Goal: Task Accomplishment & Management: Manage account settings

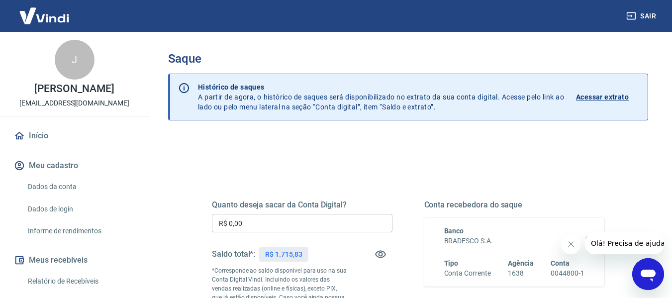
click at [263, 220] on input "R$ 0,00" at bounding box center [302, 223] width 180 height 18
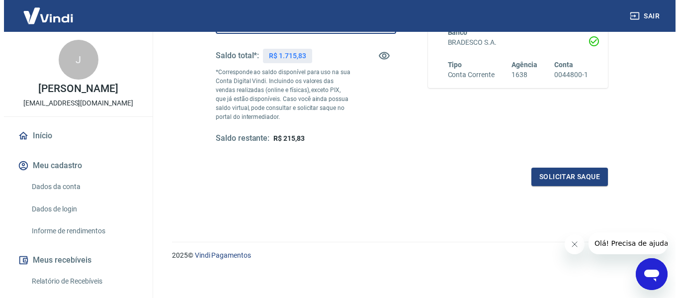
scroll to position [199, 0]
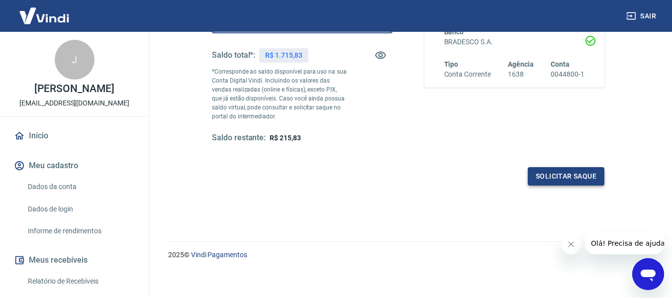
type input "R$ 1.500,00"
click at [550, 178] on button "Solicitar saque" at bounding box center [566, 176] width 77 height 18
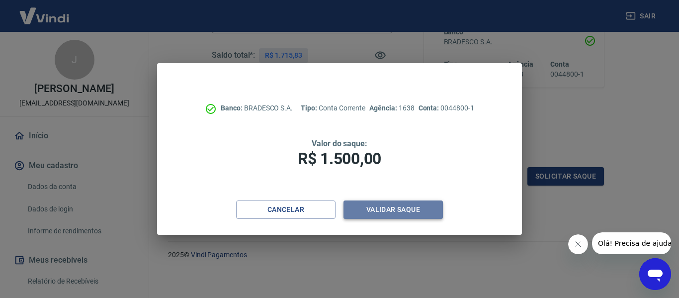
click at [389, 214] on button "Validar saque" at bounding box center [393, 209] width 99 height 18
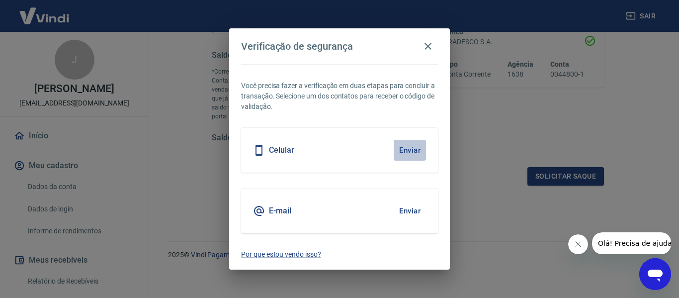
click at [410, 147] on button "Enviar" at bounding box center [410, 150] width 32 height 21
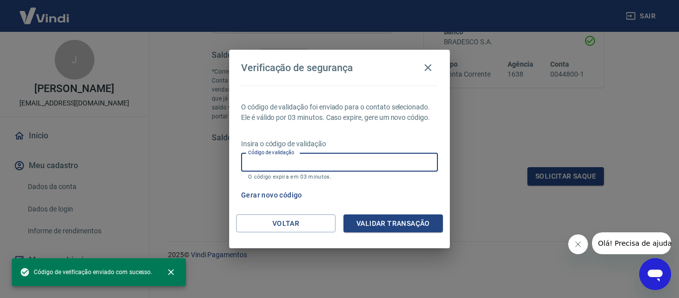
click at [307, 167] on input "Código de validação" at bounding box center [339, 162] width 197 height 18
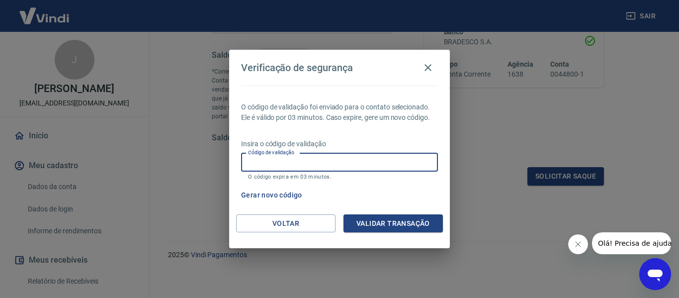
click at [294, 164] on input "Código de validação" at bounding box center [339, 162] width 197 height 18
click at [414, 226] on button "Validar transação" at bounding box center [393, 223] width 99 height 18
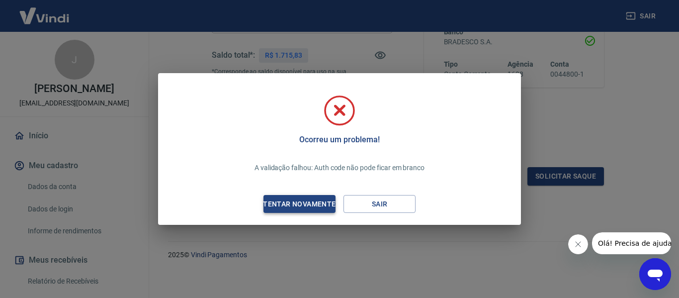
click at [291, 205] on div "Tentar novamente" at bounding box center [299, 204] width 96 height 12
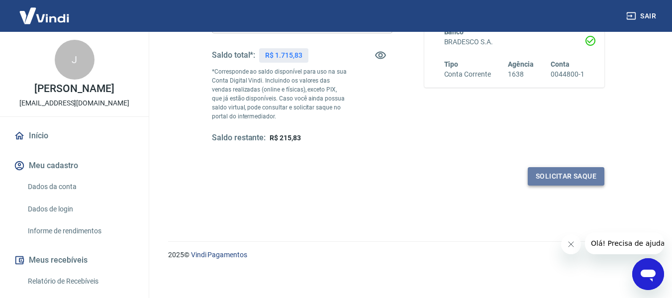
click at [575, 181] on button "Solicitar saque" at bounding box center [566, 176] width 77 height 18
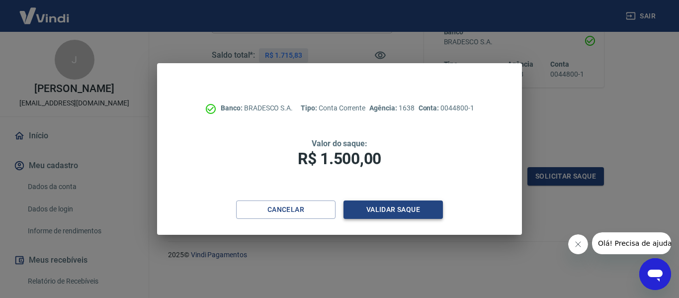
click at [379, 207] on button "Validar saque" at bounding box center [393, 209] width 99 height 18
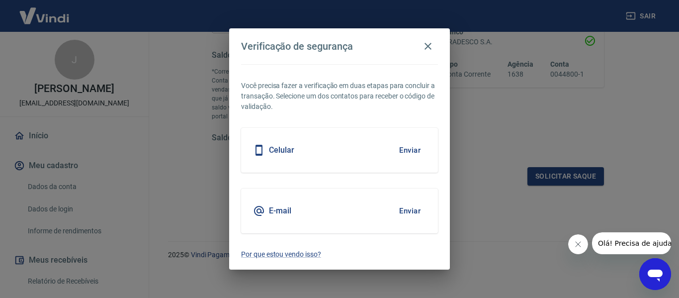
click at [413, 152] on button "Enviar" at bounding box center [410, 150] width 32 height 21
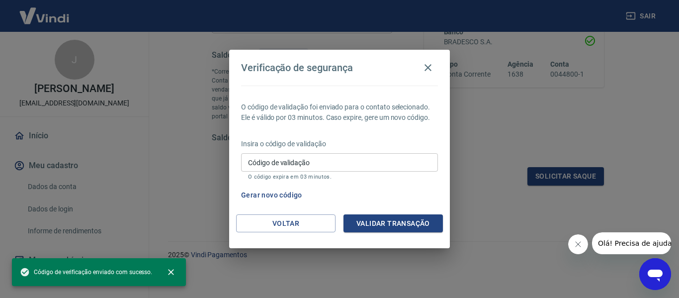
click at [296, 175] on p "O código expira em 03 minutos." at bounding box center [339, 177] width 183 height 6
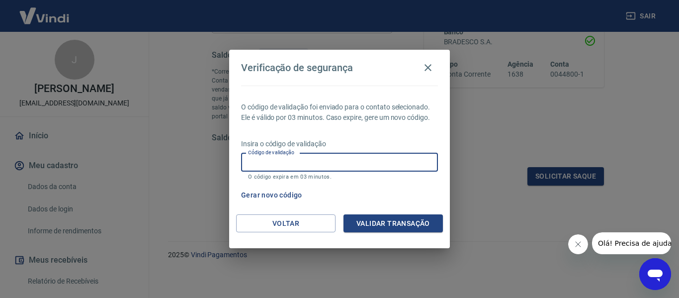
click at [300, 163] on input "Código de validação" at bounding box center [339, 162] width 197 height 18
click at [262, 162] on input "Código de validação" at bounding box center [339, 162] width 197 height 18
click at [392, 196] on div "Gerar novo código" at bounding box center [337, 195] width 201 height 18
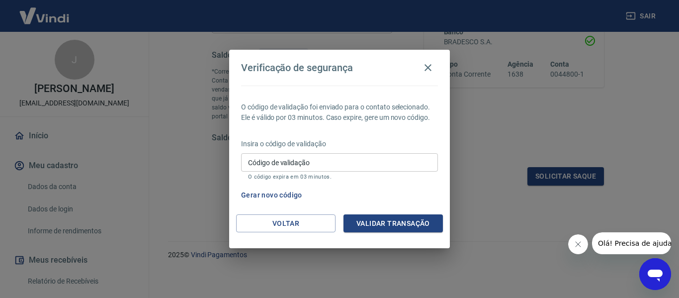
click at [281, 195] on button "Gerar novo código" at bounding box center [271, 195] width 69 height 18
click at [269, 193] on button "Gerar novo código" at bounding box center [271, 195] width 69 height 18
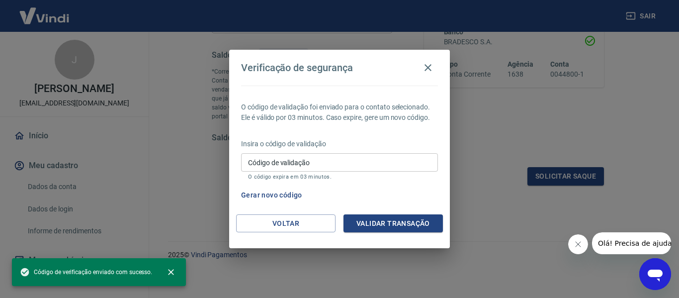
click at [263, 167] on input "Código de validação" at bounding box center [339, 162] width 197 height 18
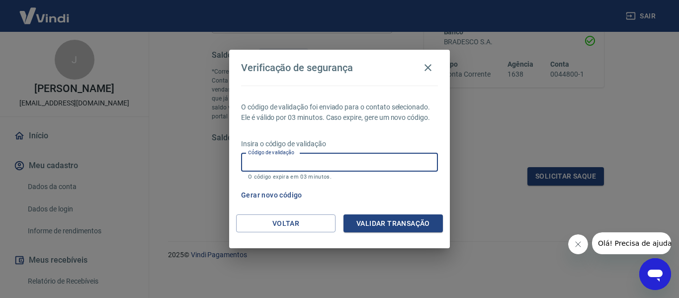
click at [263, 167] on input "Código de validação" at bounding box center [339, 162] width 197 height 18
click at [402, 227] on button "Validar transação" at bounding box center [393, 223] width 99 height 18
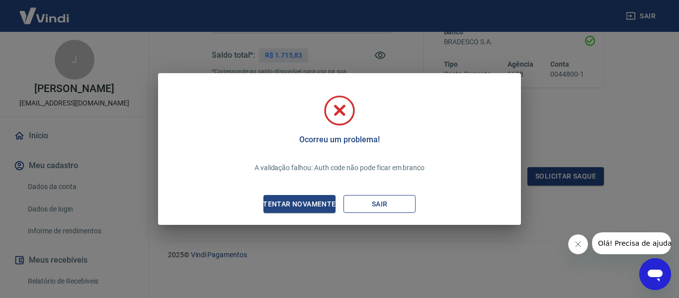
click at [389, 207] on button "Sair" at bounding box center [380, 204] width 72 height 18
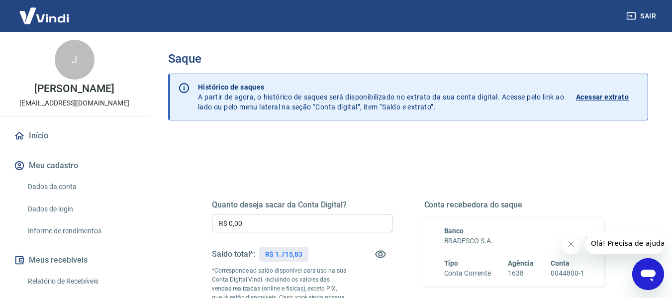
click at [248, 228] on input "R$ 0,00" at bounding box center [302, 223] width 180 height 18
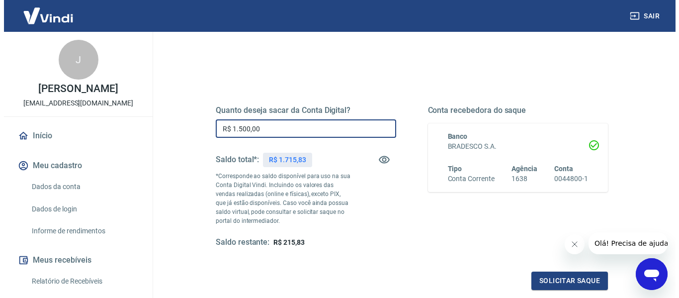
scroll to position [99, 0]
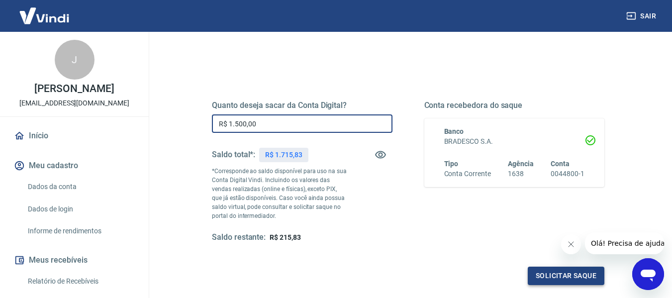
type input "R$ 1.500,00"
click at [555, 271] on button "Solicitar saque" at bounding box center [566, 276] width 77 height 18
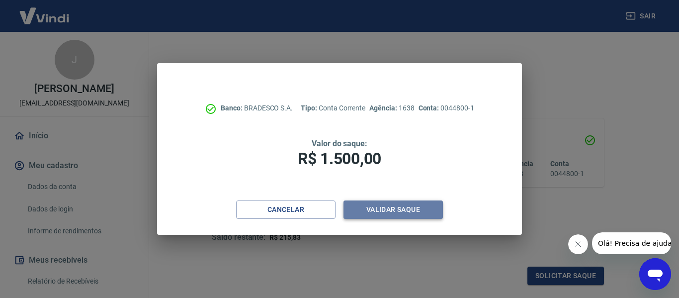
click at [394, 212] on button "Validar saque" at bounding box center [393, 209] width 99 height 18
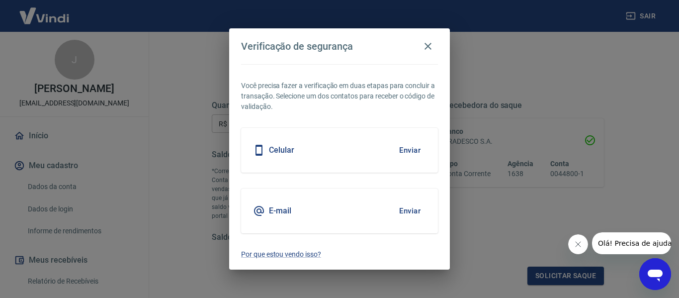
click at [411, 147] on button "Enviar" at bounding box center [410, 150] width 32 height 21
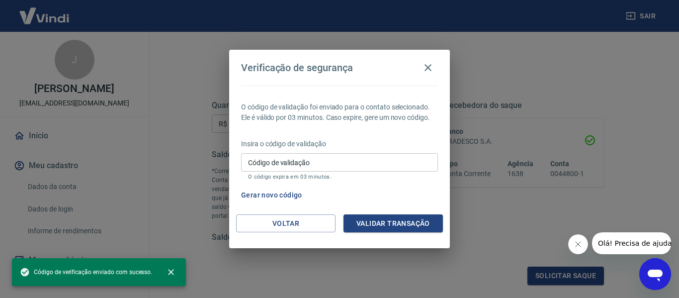
drag, startPoint x: 315, startPoint y: 159, endPoint x: 324, endPoint y: 170, distance: 14.8
click at [315, 159] on input "Código de validação" at bounding box center [339, 162] width 197 height 18
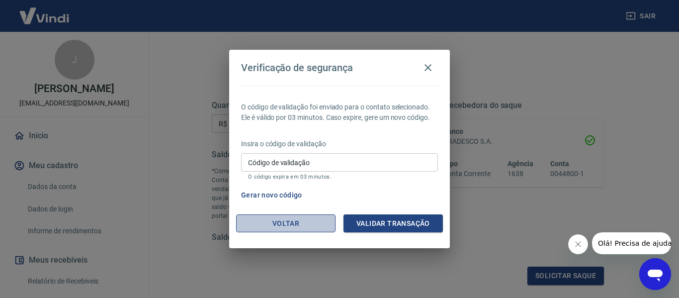
click at [269, 226] on button "Voltar" at bounding box center [285, 223] width 99 height 18
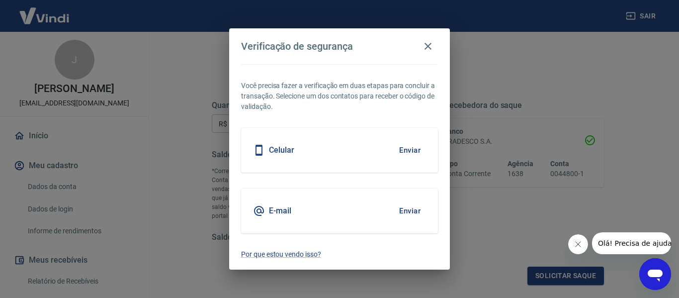
click at [284, 208] on h5 "E-mail" at bounding box center [280, 211] width 22 height 10
click at [419, 207] on button "Enviar" at bounding box center [410, 210] width 32 height 21
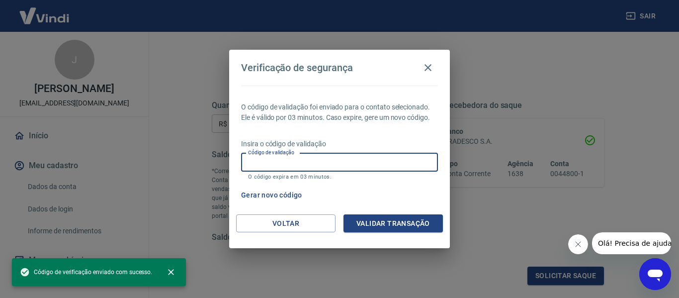
click at [299, 161] on input "Código de validação" at bounding box center [339, 162] width 197 height 18
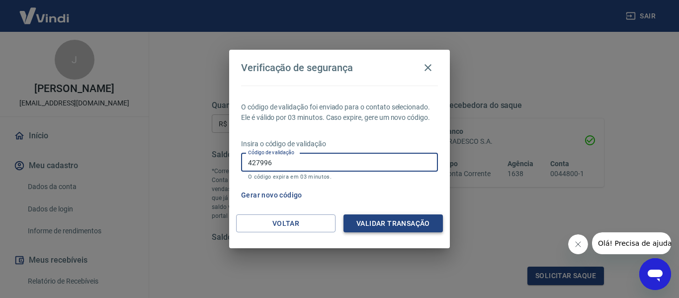
type input "427996"
click at [371, 226] on button "Validar transação" at bounding box center [393, 223] width 99 height 18
